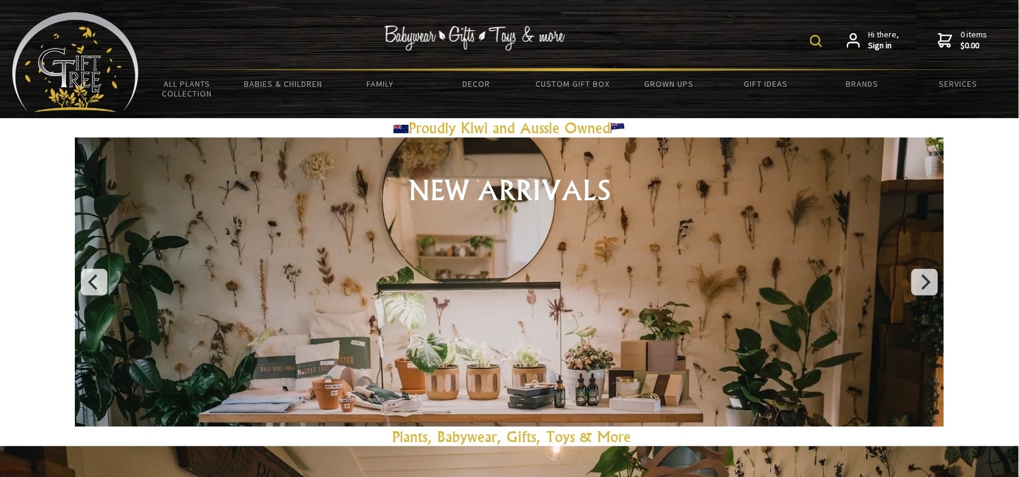
click at [810, 40] on div "Hi there, Sign in 0 items $0.00" at bounding box center [573, 40] width 868 height 56
click at [819, 37] on img at bounding box center [816, 41] width 12 height 12
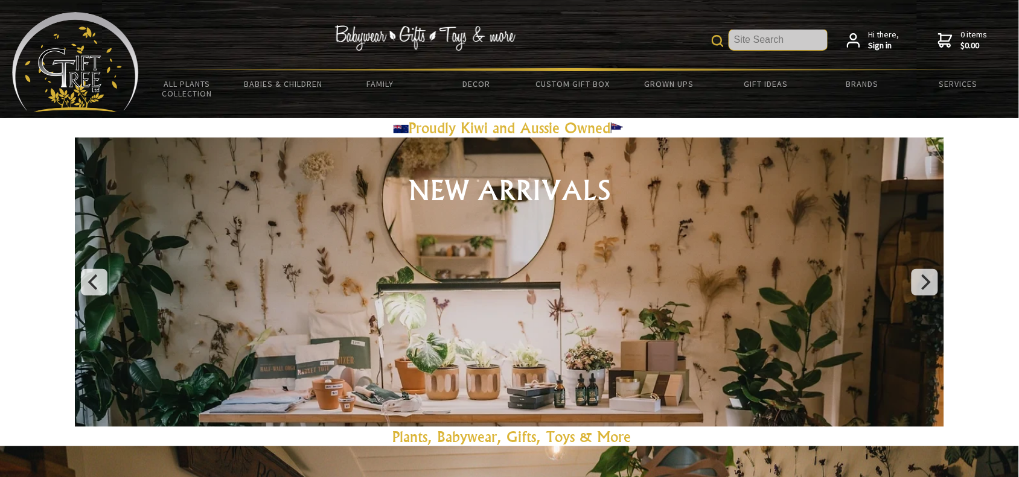
click at [813, 40] on input "text" at bounding box center [778, 40] width 98 height 21
paste input "TLM Color Changing Foundation"
type input "TLM Color Changing Foundation"
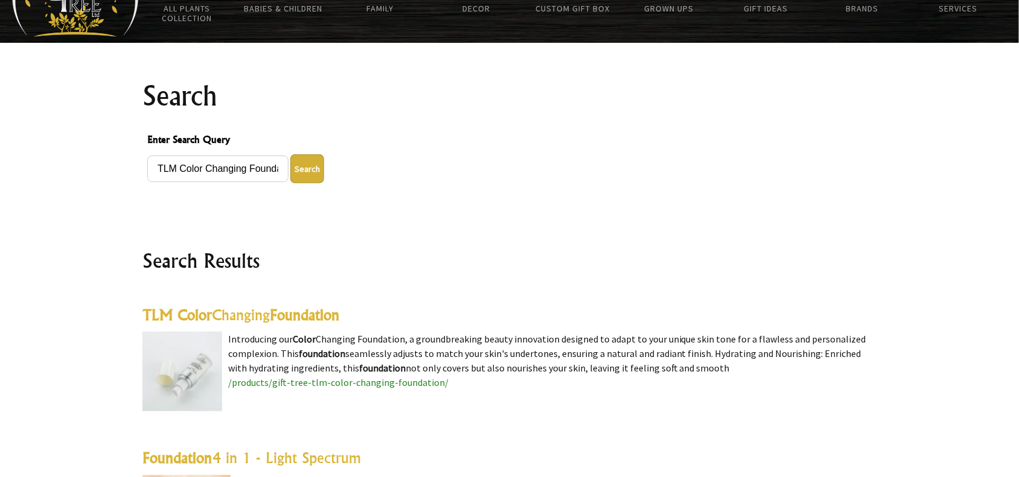
click at [234, 316] on link "TLM Color Changing Foundation" at bounding box center [240, 315] width 197 height 18
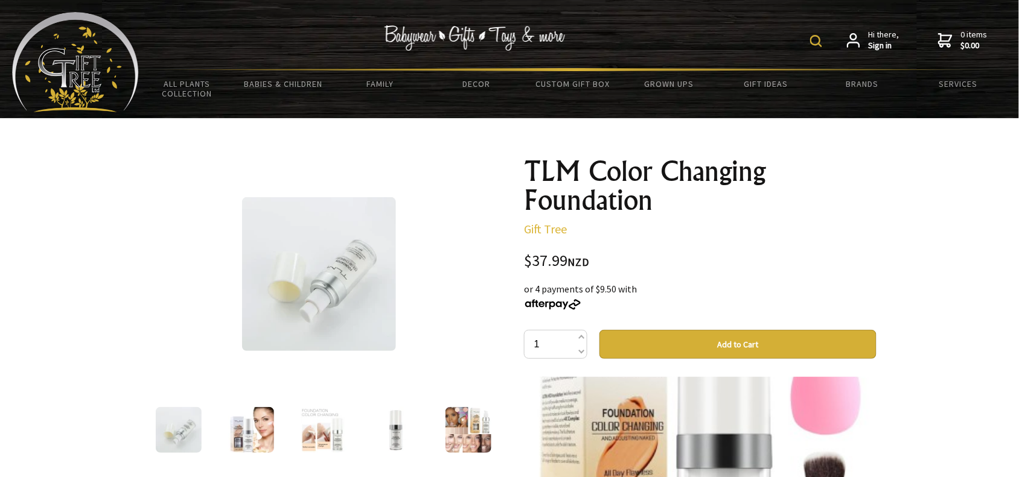
click at [813, 35] on img at bounding box center [816, 41] width 12 height 12
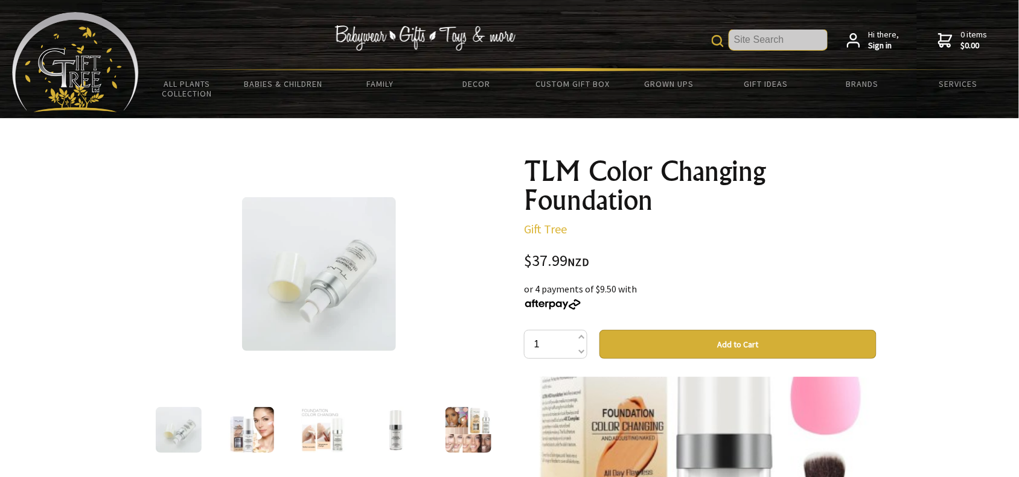
click at [818, 40] on input "text" at bounding box center [778, 40] width 98 height 21
paste input "Airplane Pillow"
type input "Airplane Pillow"
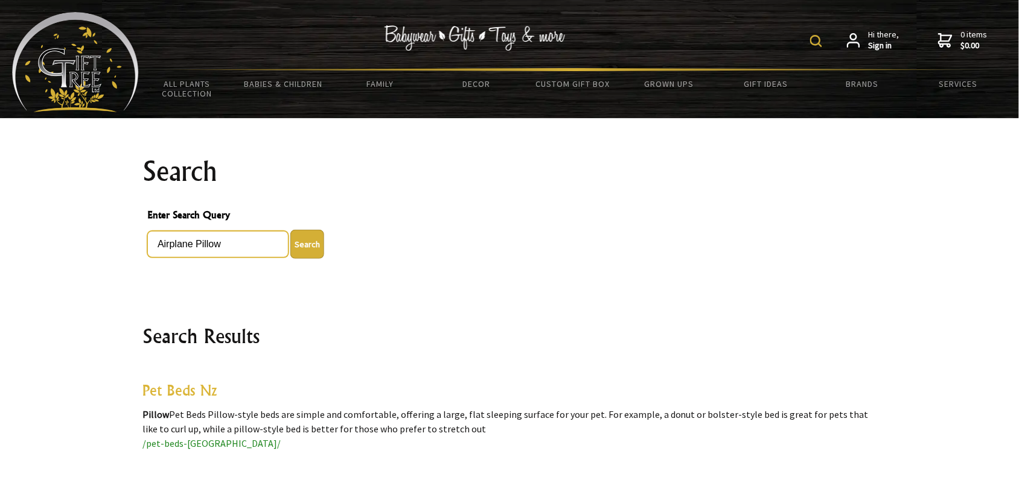
drag, startPoint x: 222, startPoint y: 240, endPoint x: 197, endPoint y: 241, distance: 24.8
click at [197, 241] on input "Airplane Pillow" at bounding box center [217, 244] width 141 height 27
click at [290, 230] on button "Search" at bounding box center [307, 244] width 34 height 29
type input "Airplane"
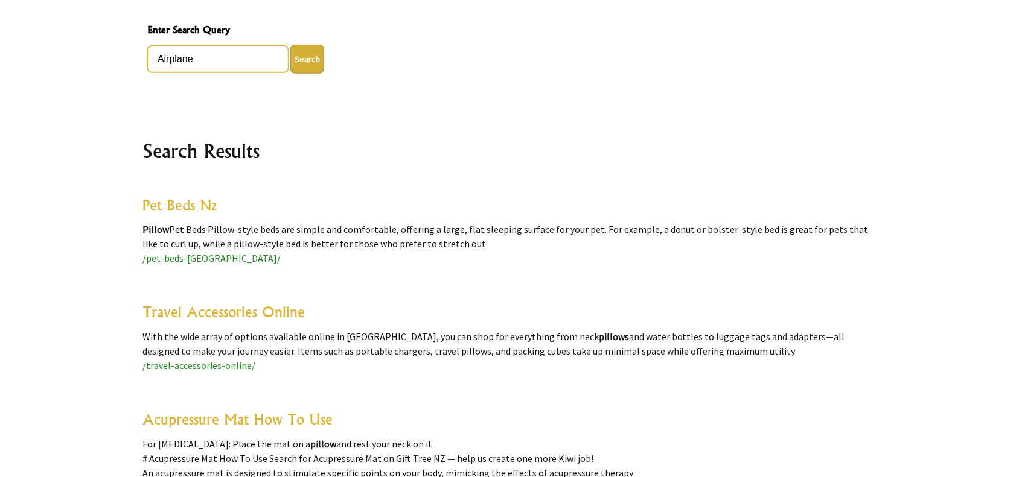
scroll to position [226, 0]
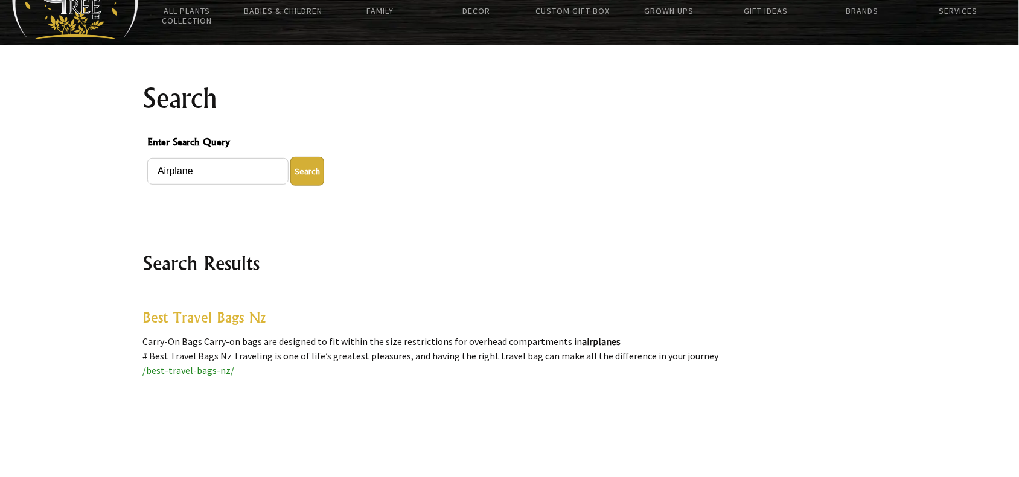
scroll to position [68, 0]
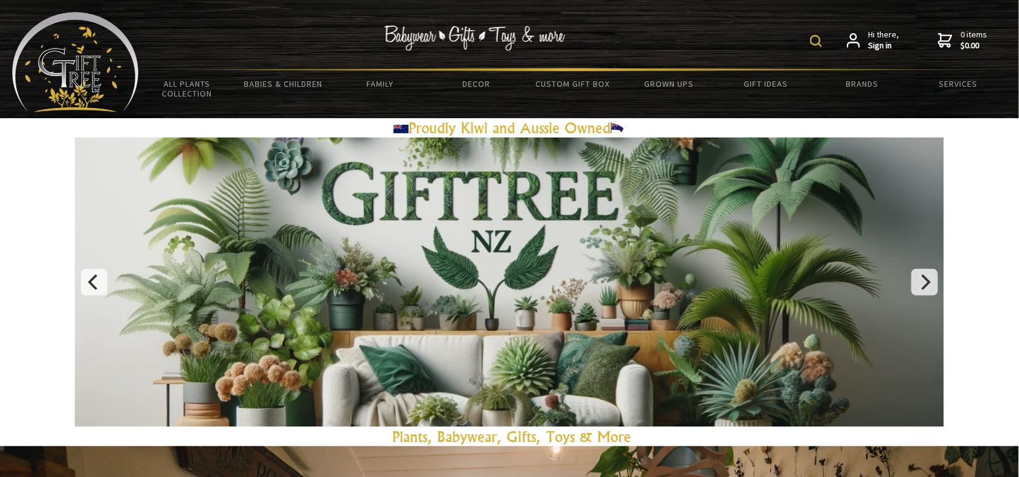
click at [816, 40] on img at bounding box center [816, 41] width 12 height 12
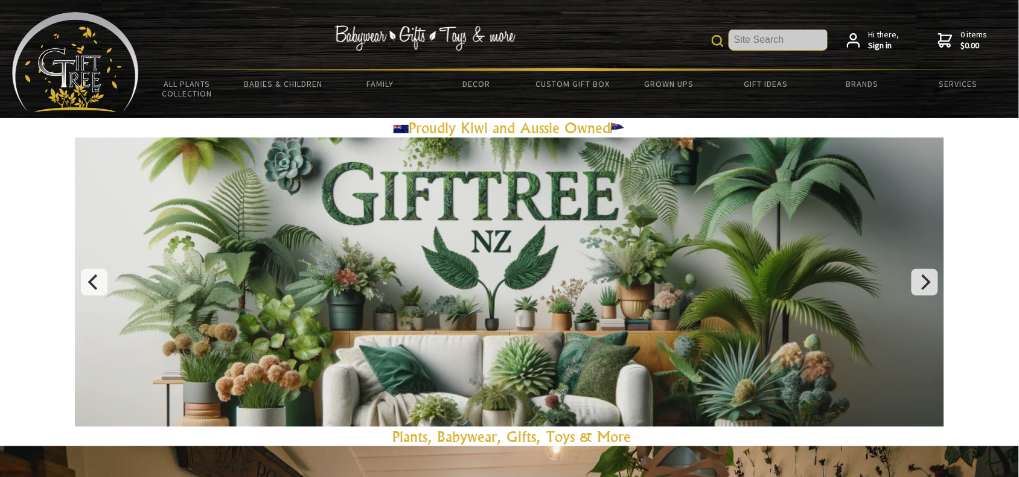
paste input "11548"
type input "11548"
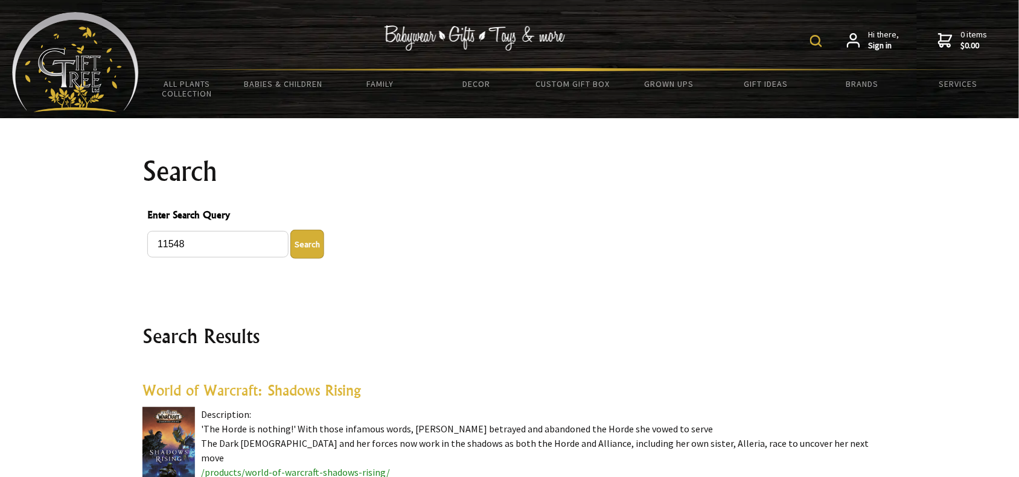
click at [146, 246] on div "Enter Search Query 11548 Search" at bounding box center [509, 233] width 734 height 61
type input "MAGICWAND - The Original Fire Magic Wand Sale (Not available elsewhere)"
click at [290, 230] on button "Search" at bounding box center [307, 244] width 34 height 29
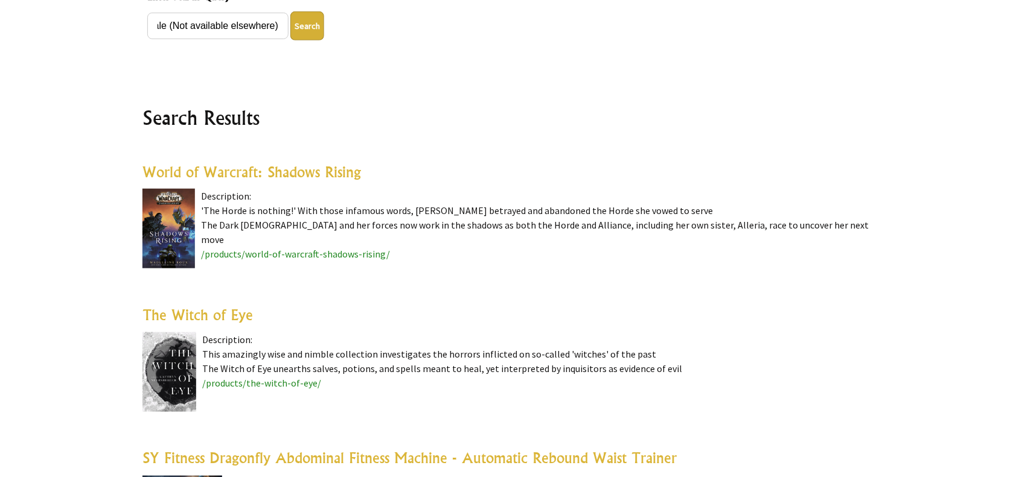
scroll to position [302, 0]
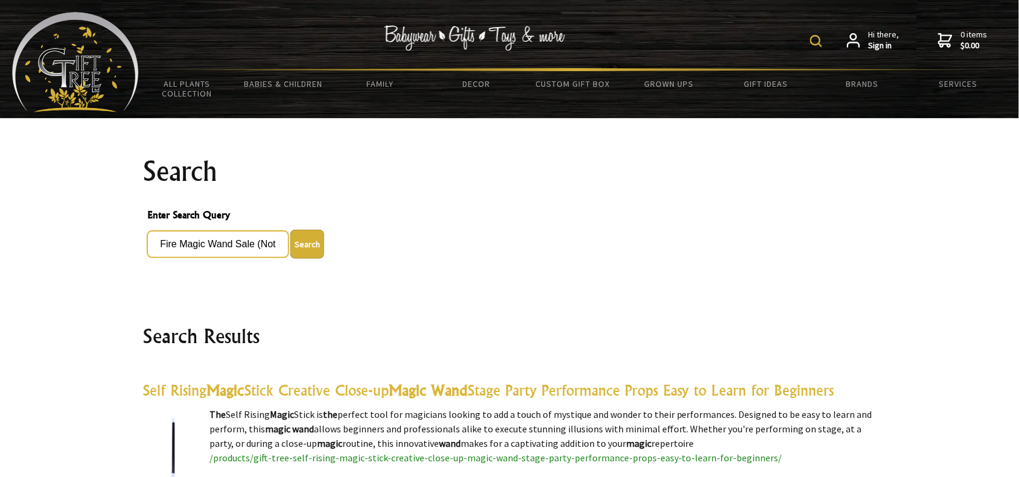
scroll to position [0, 212]
drag, startPoint x: 220, startPoint y: 239, endPoint x: 417, endPoint y: 258, distance: 197.6
click at [290, 230] on button "Search" at bounding box center [307, 244] width 34 height 29
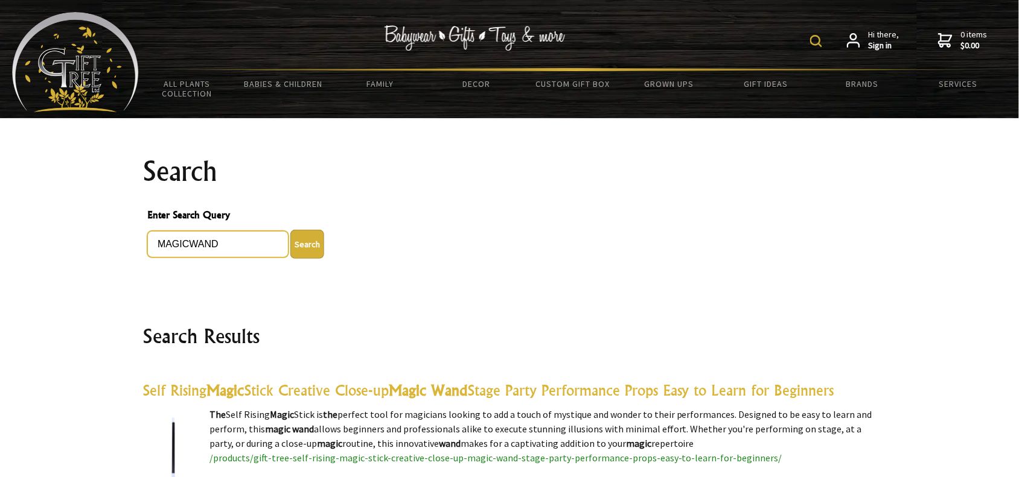
type input "MAGICWAND"
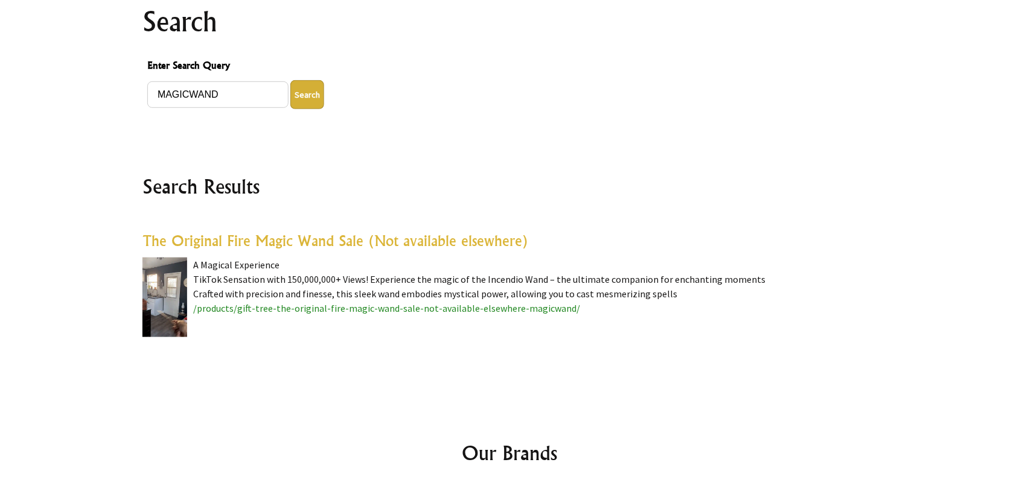
scroll to position [151, 0]
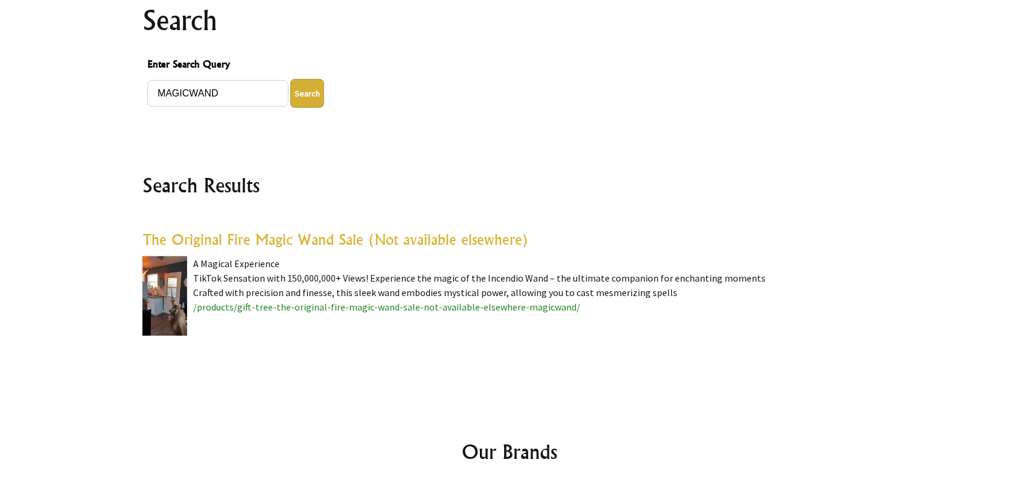
click at [305, 240] on link "The Original Fire Magic Wand Sale (Not available elsewhere)" at bounding box center [335, 239] width 386 height 18
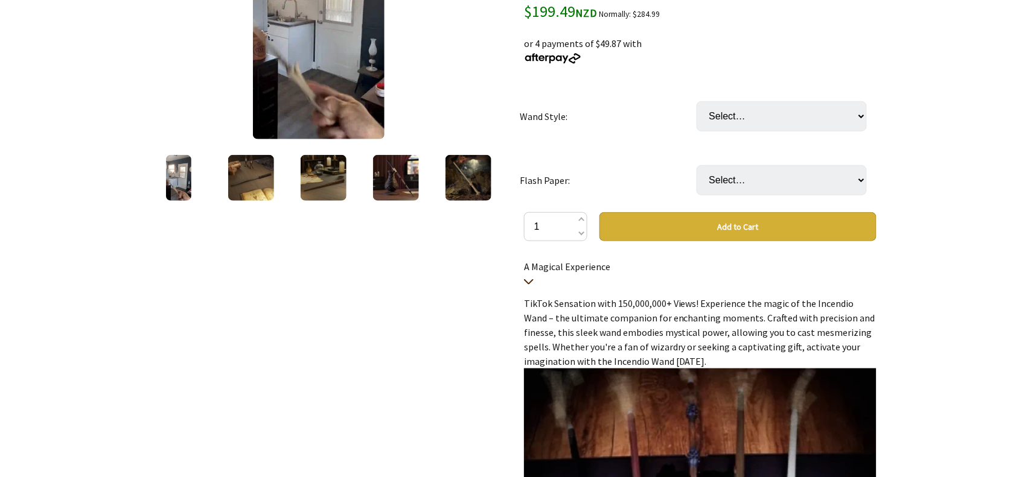
scroll to position [226, 0]
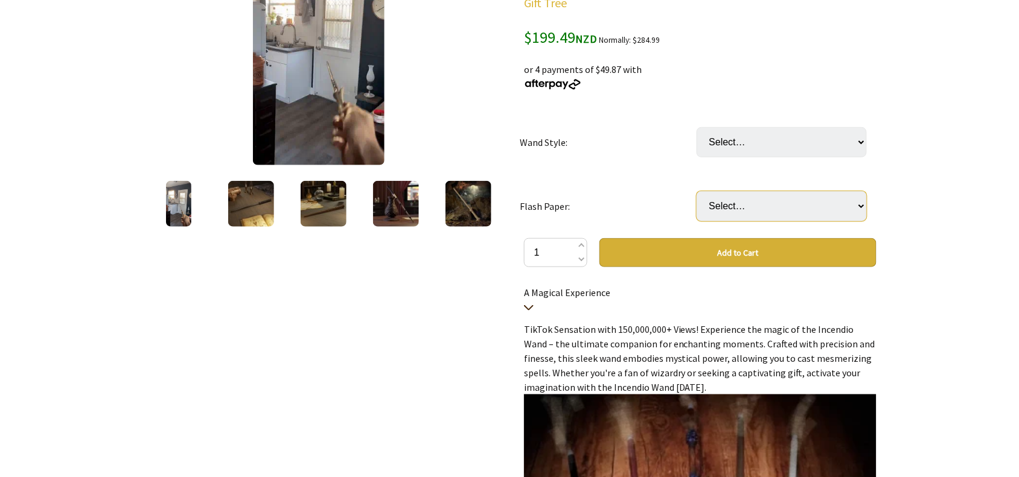
click at [730, 216] on select "Select… 200 times Consumable papers (+ $15.00) 10x10 size paper (+ $0.50)" at bounding box center [781, 206] width 170 height 30
